Goal: Task Accomplishment & Management: Use online tool/utility

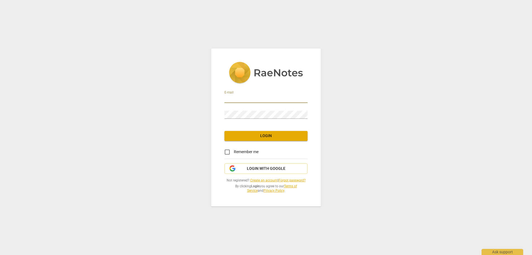
click at [233, 98] on input "email" at bounding box center [266, 99] width 83 height 8
type input "[EMAIL_ADDRESS][DOMAIN_NAME]"
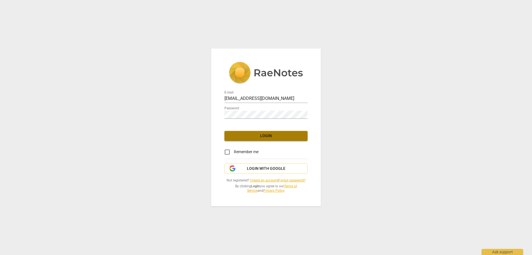
click at [266, 135] on span "Login" at bounding box center [266, 136] width 74 height 6
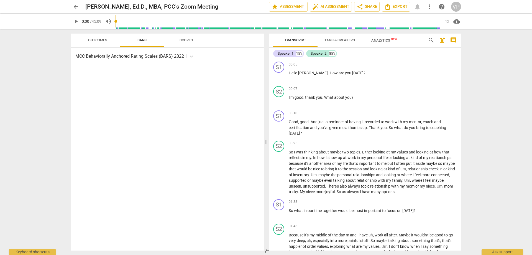
click at [335, 38] on span "Tags & Speakers" at bounding box center [340, 40] width 30 height 4
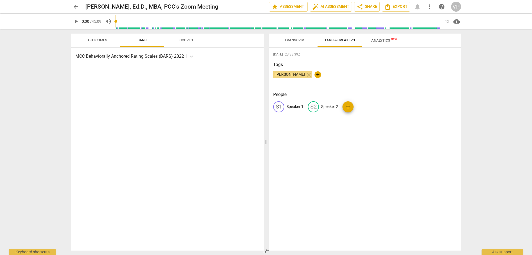
click at [294, 105] on p "Speaker 1" at bounding box center [295, 107] width 17 height 6
type input "[PERSON_NAME]"
click at [361, 106] on p "Speaker 2" at bounding box center [365, 107] width 17 height 6
type input "[PERSON_NAME]"
click at [304, 40] on span "Transcript" at bounding box center [296, 40] width 22 height 4
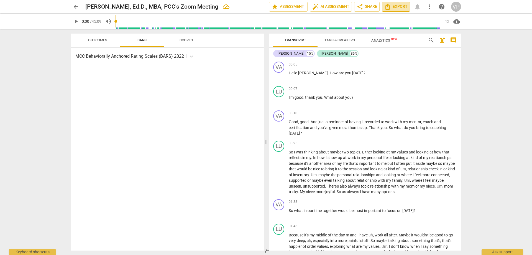
click at [403, 4] on span "Export" at bounding box center [396, 6] width 23 height 7
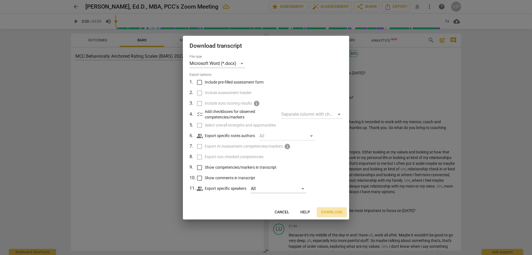
click at [328, 213] on span "Download" at bounding box center [331, 212] width 21 height 6
